Goal: Information Seeking & Learning: Learn about a topic

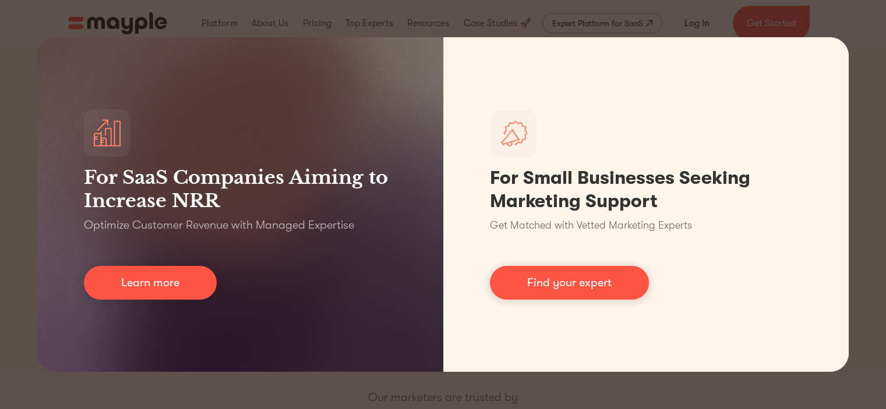
click at [541, 379] on div "For SaaS Companies Aiming to Increase NRR Optimize Customer Revenue with Manage…" at bounding box center [443, 204] width 886 height 409
click at [848, 36] on div "For SaaS Companies Aiming to Increase NRR Optimize Customer Revenue with Manage…" at bounding box center [443, 204] width 886 height 409
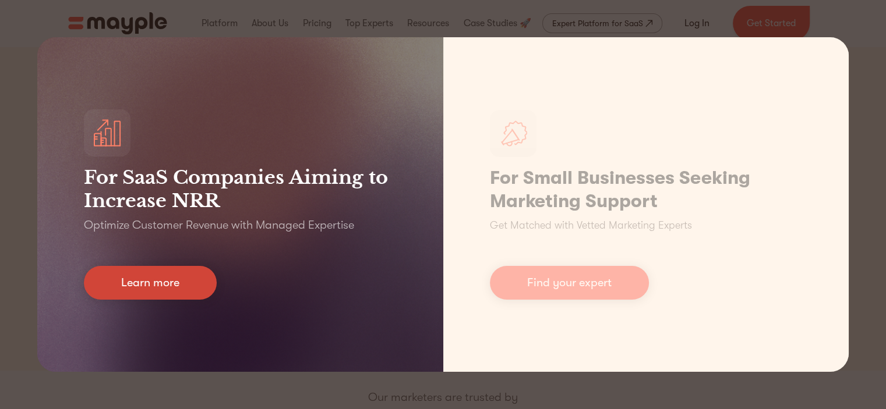
click at [188, 291] on link "Learn more" at bounding box center [150, 283] width 133 height 34
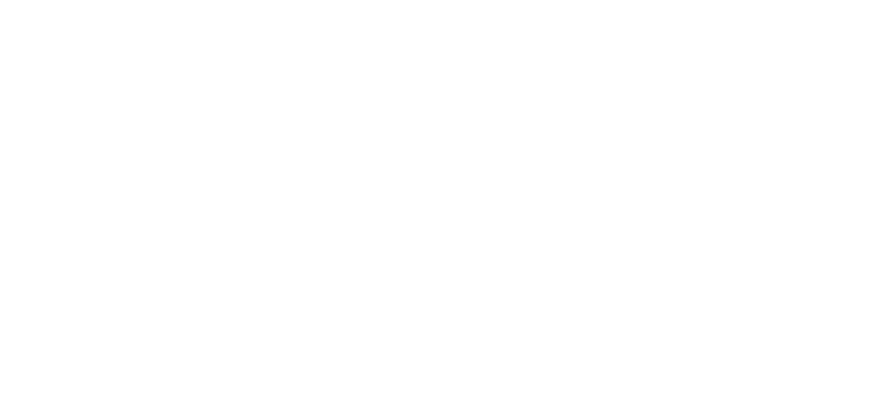
click at [0, 0] on html at bounding box center [0, 0] width 0 height 0
